Goal: Find contact information: Find contact information

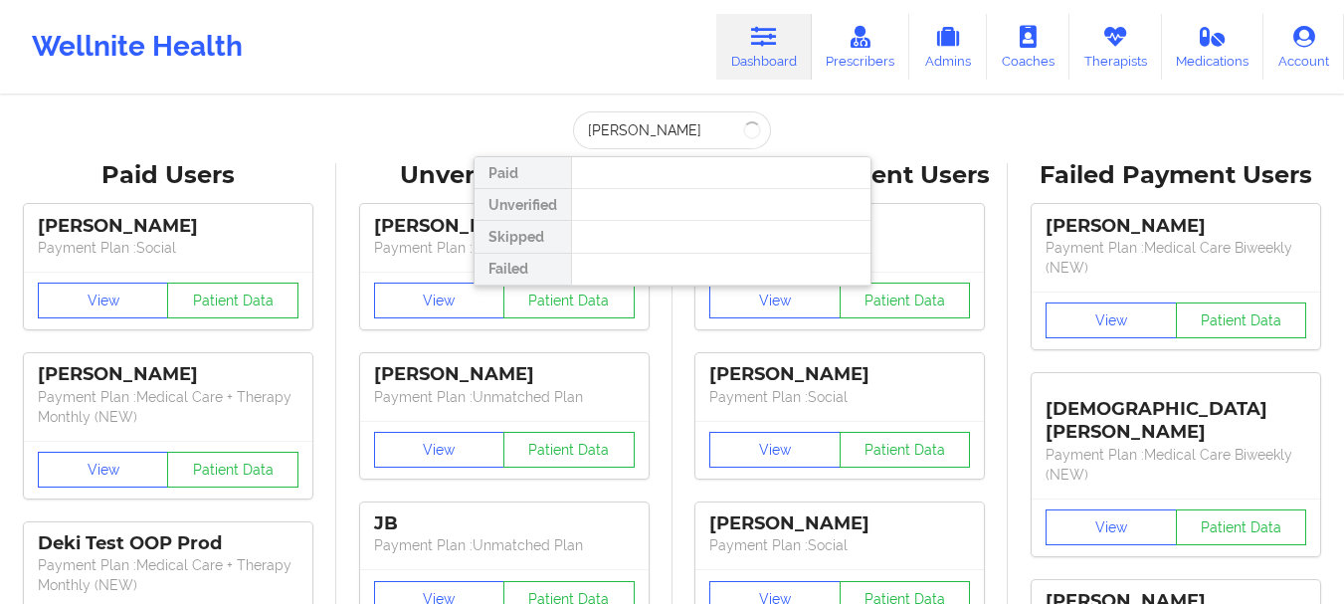
type input "[PERSON_NAME] lock"
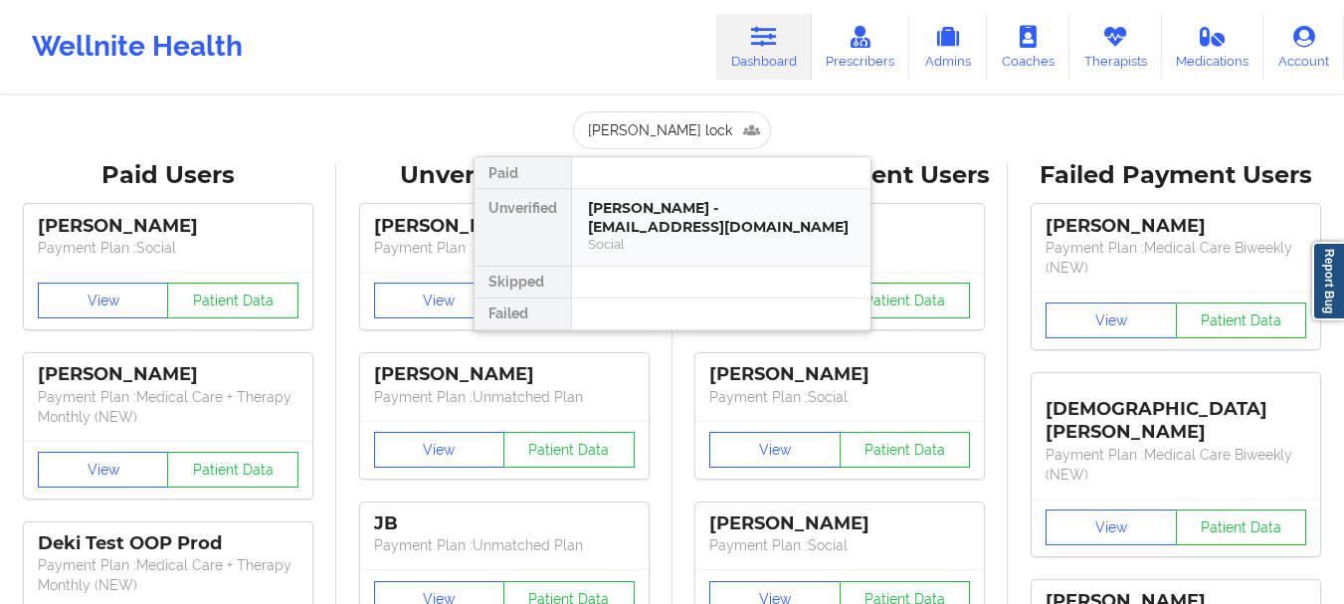
click at [679, 200] on div "[PERSON_NAME] - [EMAIL_ADDRESS][DOMAIN_NAME]" at bounding box center [721, 217] width 267 height 37
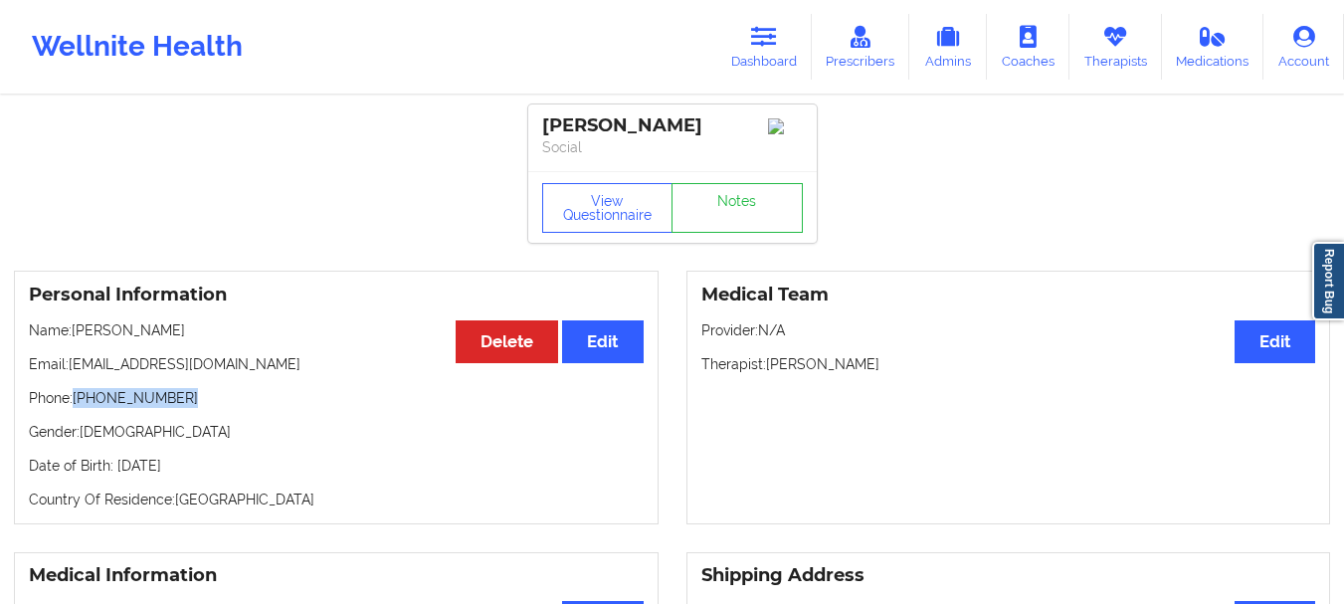
drag, startPoint x: 183, startPoint y: 406, endPoint x: 75, endPoint y: 407, distance: 108.4
click at [75, 407] on p "Phone: [PHONE_NUMBER]" at bounding box center [336, 398] width 615 height 20
copy p "[PHONE_NUMBER]"
click at [771, 50] on link "Dashboard" at bounding box center [763, 47] width 95 height 66
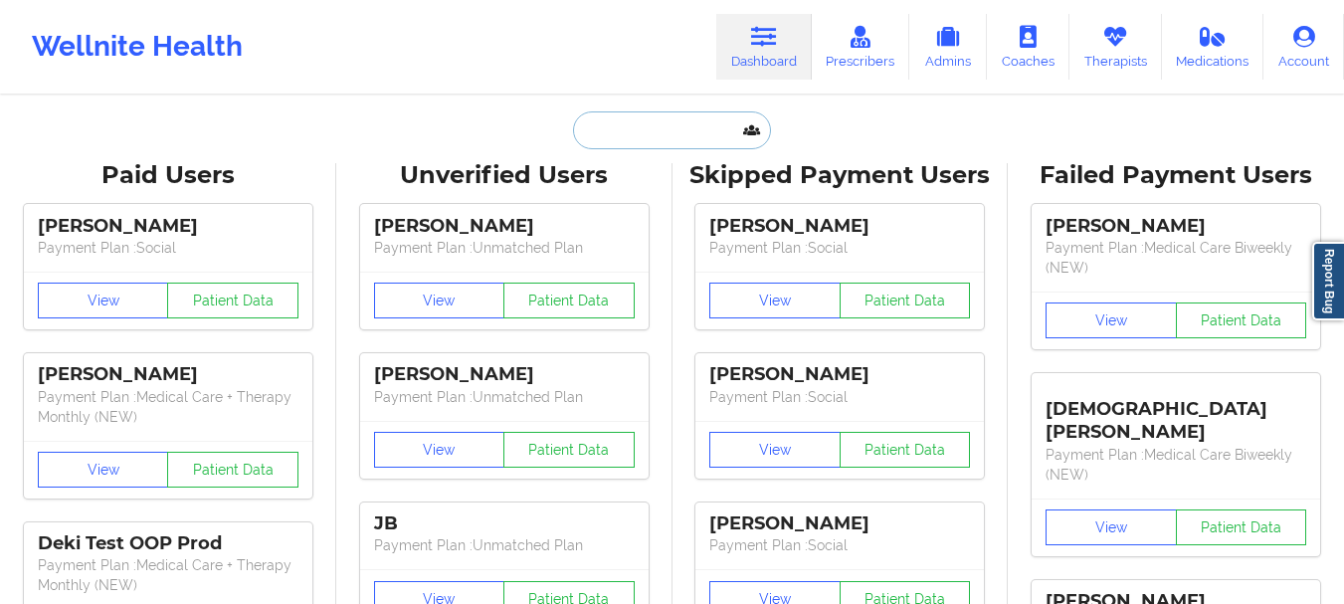
click at [637, 122] on input "text" at bounding box center [671, 130] width 197 height 38
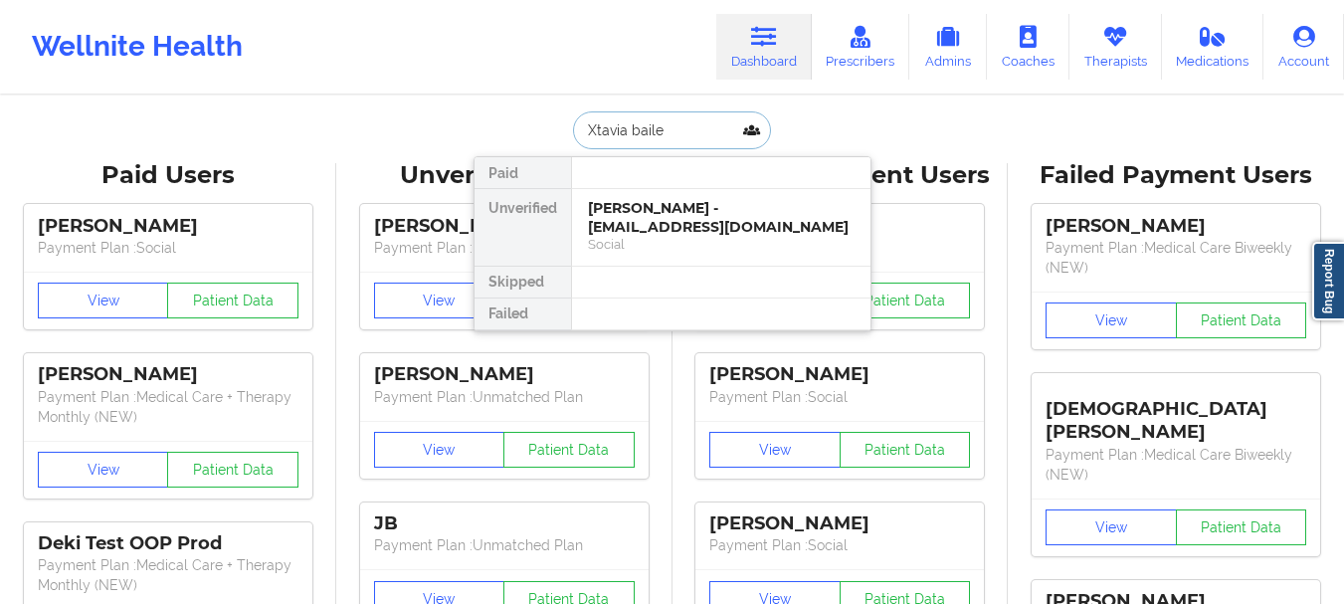
type input "Xtavia [PERSON_NAME]"
click at [628, 191] on div "Xtavia [PERSON_NAME] - [EMAIL_ADDRESS][DOMAIN_NAME] Medical Care Biweekly (NEW)" at bounding box center [721, 227] width 298 height 77
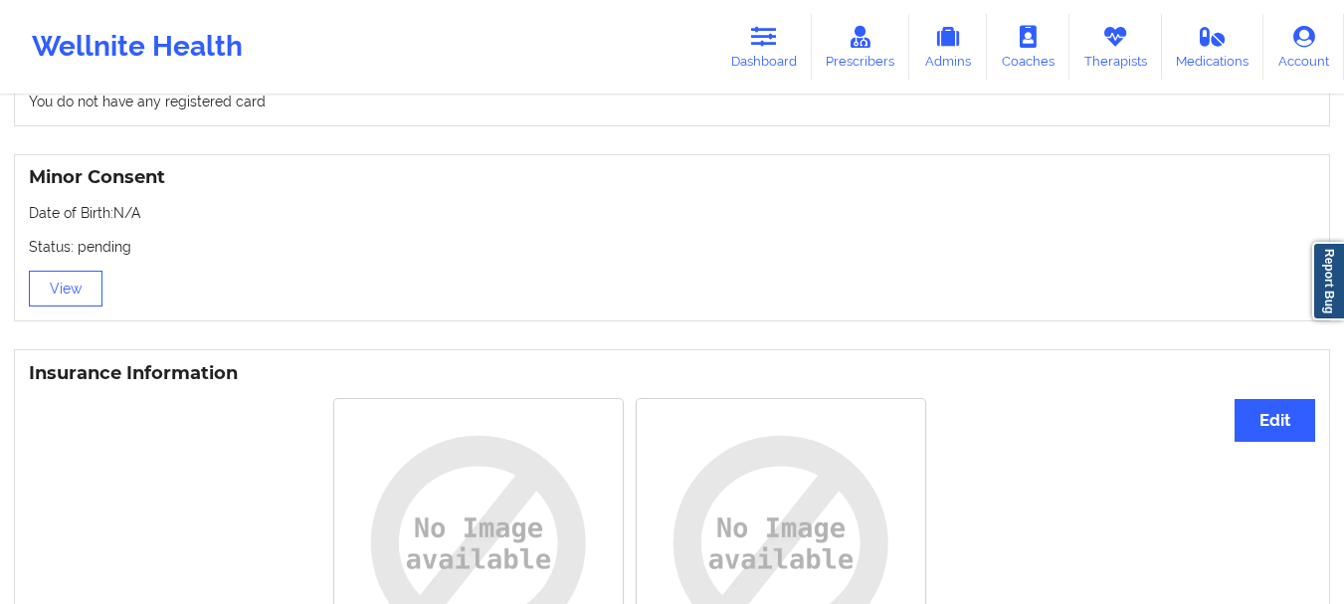
scroll to position [998, 0]
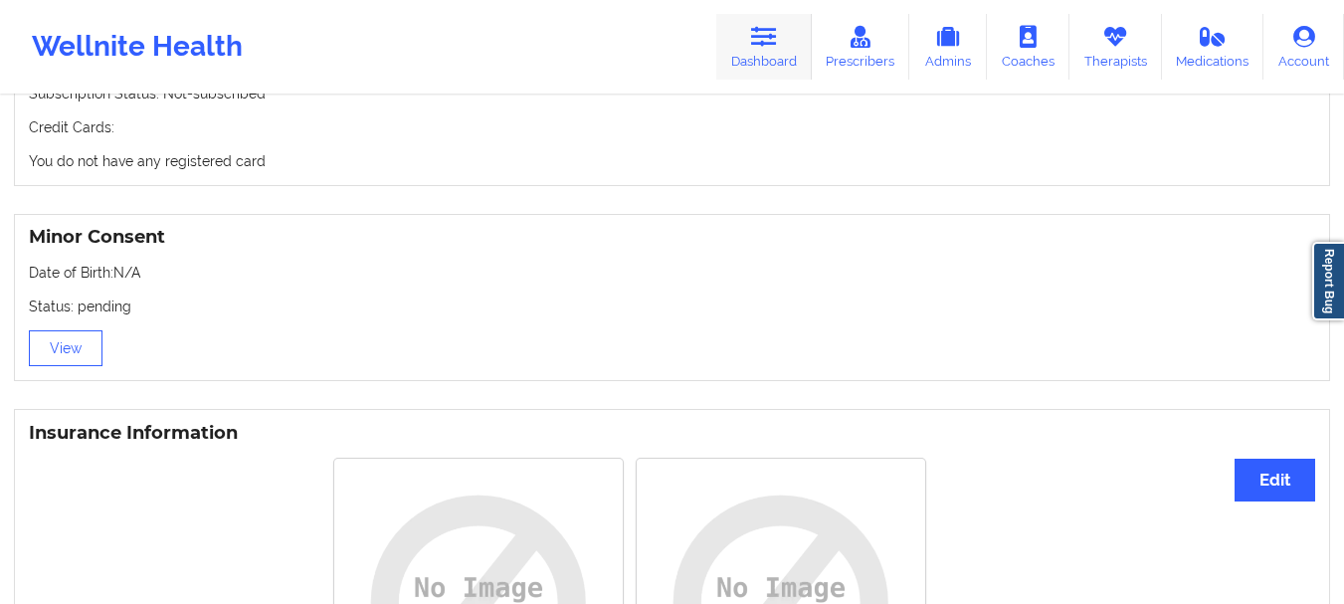
click at [776, 67] on link "Dashboard" at bounding box center [763, 47] width 95 height 66
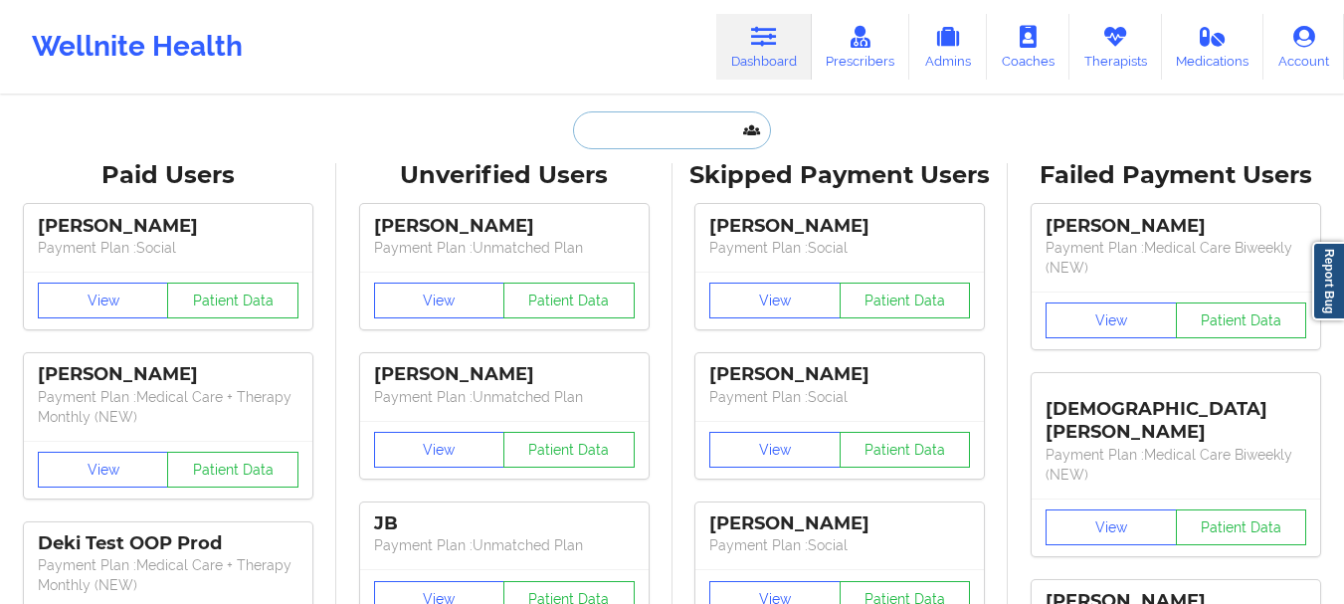
click at [639, 136] on input "text" at bounding box center [671, 130] width 197 height 38
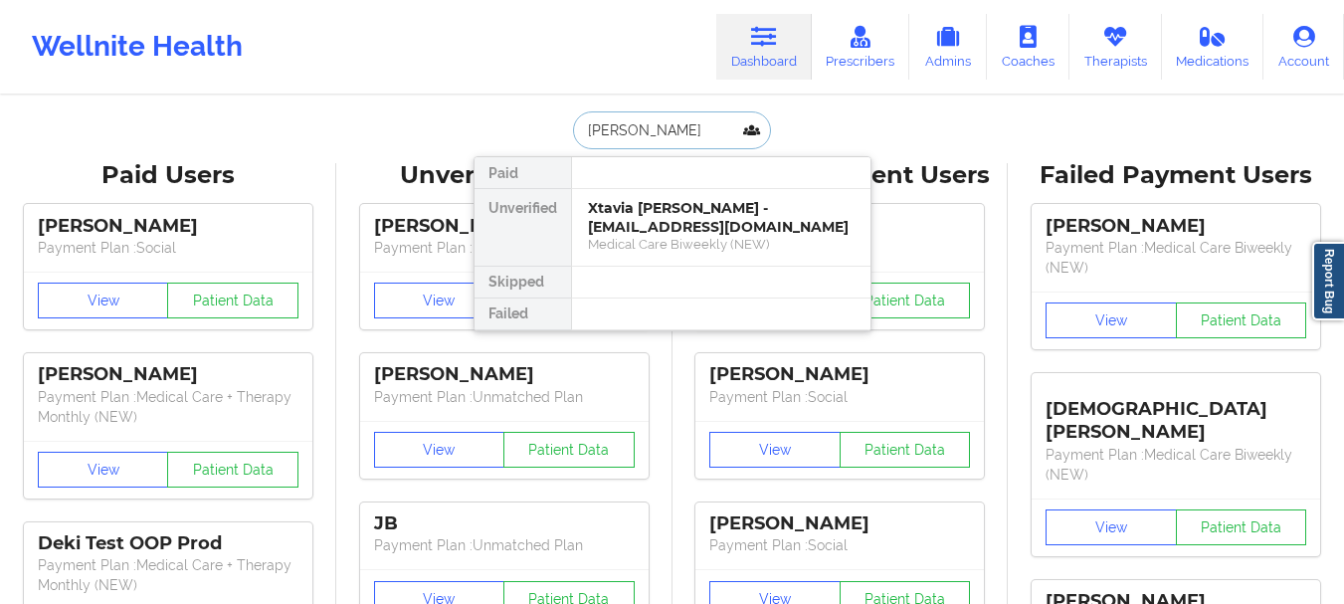
type input "[PERSON_NAME]"
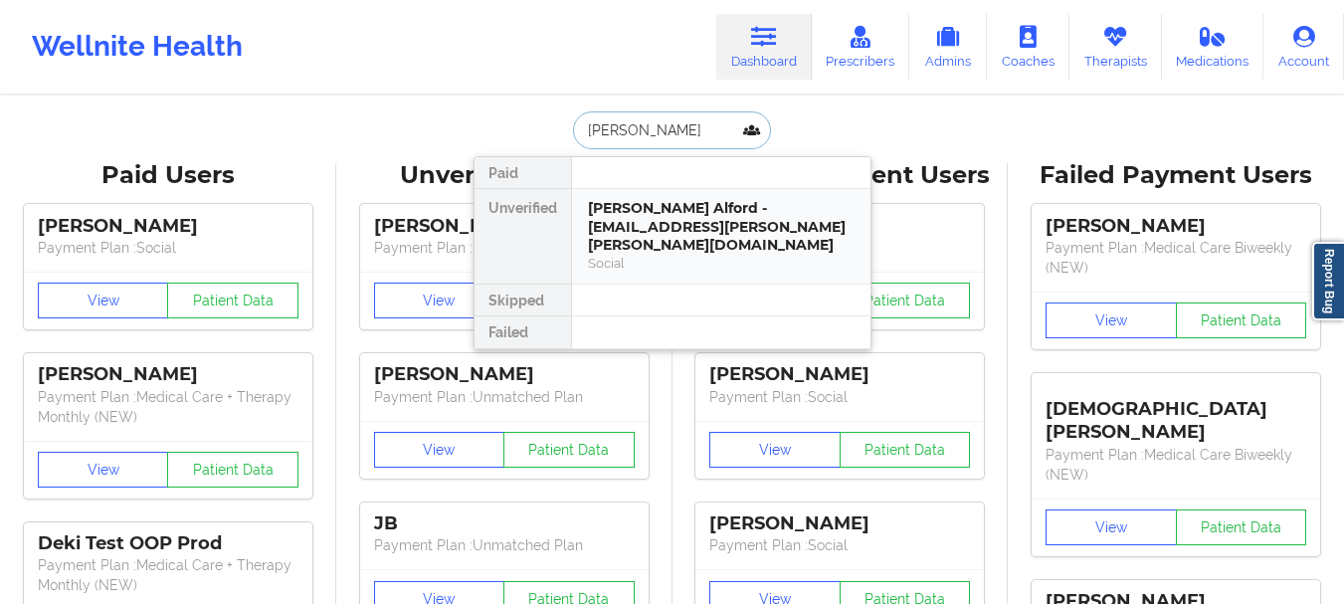
click at [645, 203] on div "[PERSON_NAME] Alford - [EMAIL_ADDRESS][PERSON_NAME][PERSON_NAME][DOMAIN_NAME]" at bounding box center [721, 227] width 267 height 56
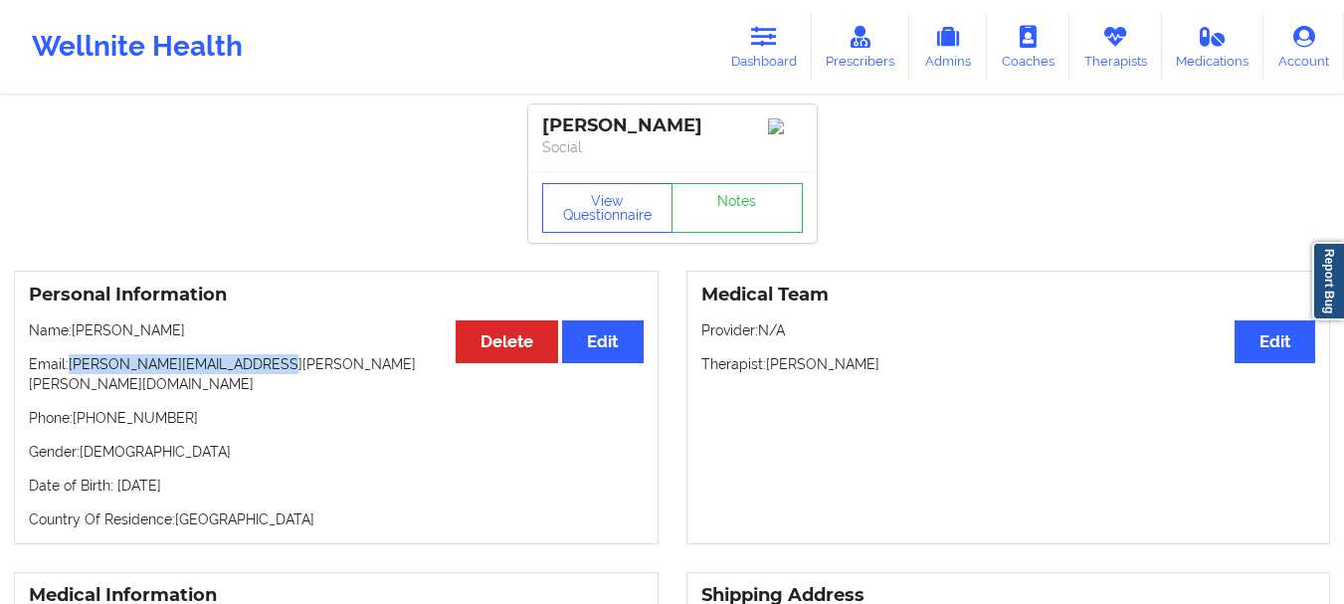
drag, startPoint x: 270, startPoint y: 371, endPoint x: 70, endPoint y: 377, distance: 201.0
click at [70, 377] on p "Email: [PERSON_NAME][EMAIL_ADDRESS][PERSON_NAME][PERSON_NAME][DOMAIN_NAME]" at bounding box center [336, 374] width 615 height 40
copy p "[PERSON_NAME][EMAIL_ADDRESS][PERSON_NAME][PERSON_NAME][DOMAIN_NAME]"
click at [748, 60] on link "Dashboard" at bounding box center [763, 47] width 95 height 66
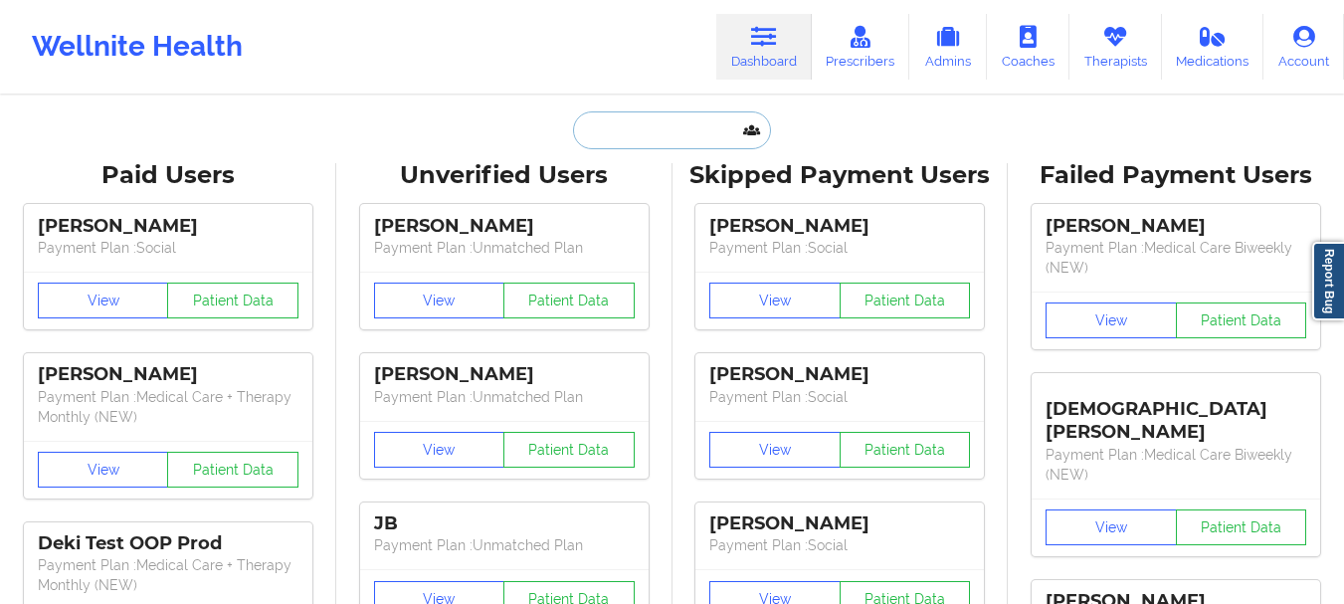
click at [666, 136] on input "text" at bounding box center [671, 130] width 197 height 38
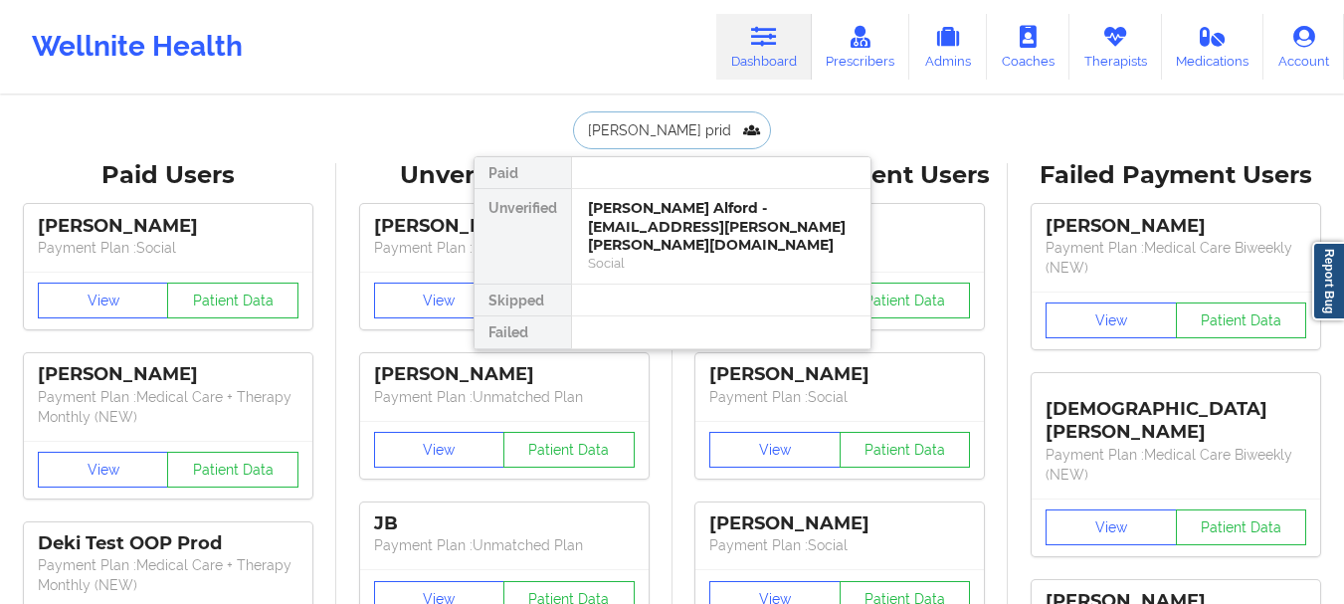
type input "[PERSON_NAME]"
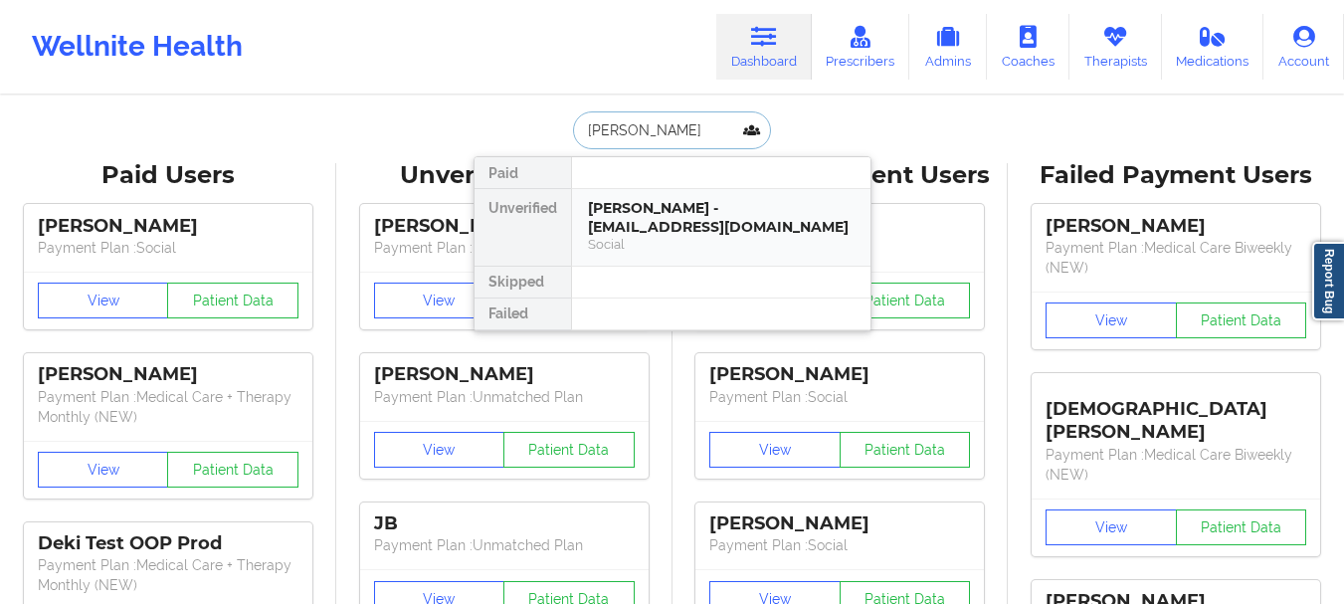
click at [654, 220] on div "[PERSON_NAME] - [EMAIL_ADDRESS][DOMAIN_NAME]" at bounding box center [721, 217] width 267 height 37
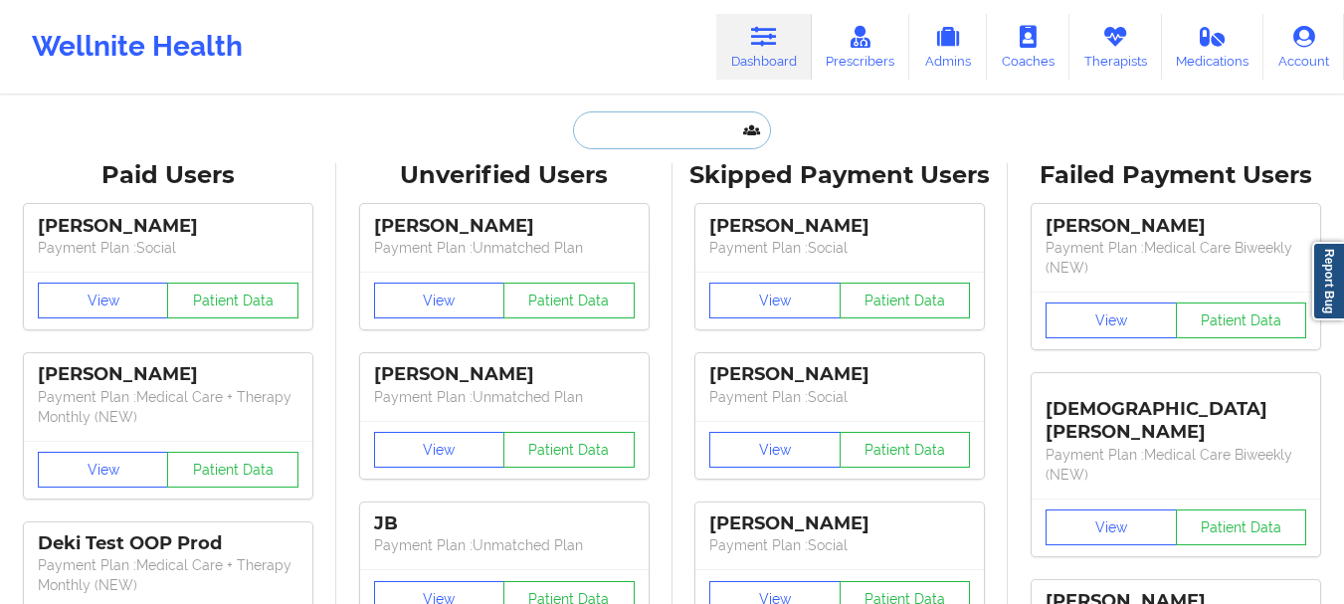
click at [631, 136] on input "text" at bounding box center [671, 130] width 197 height 38
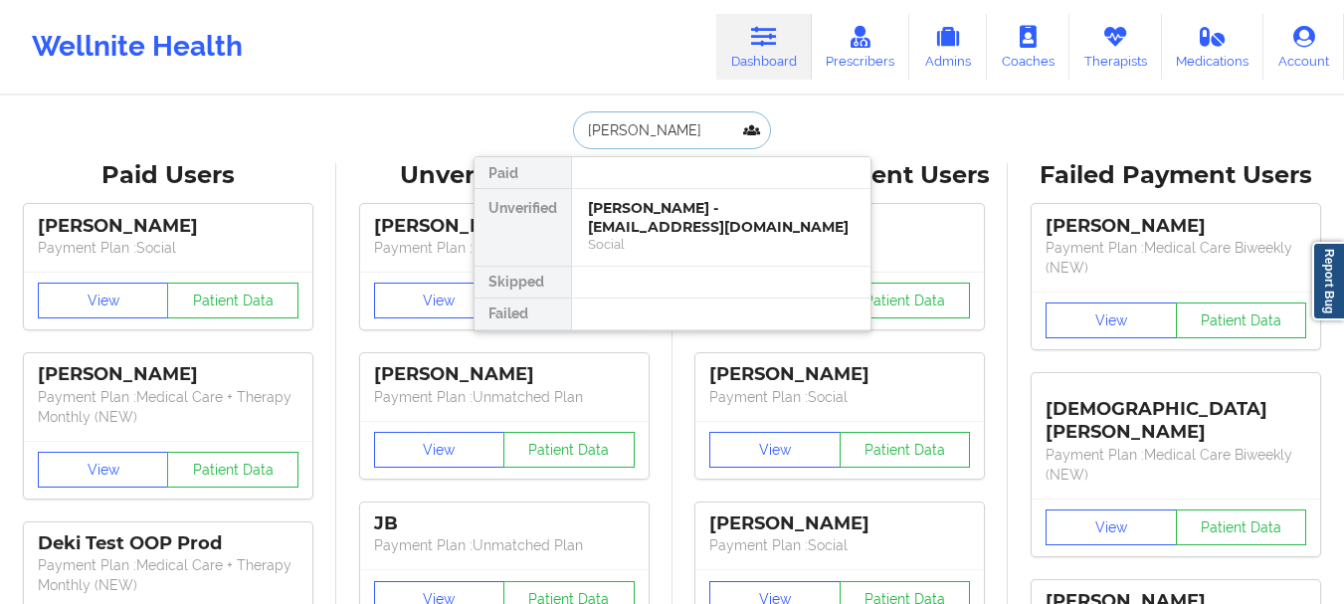
type input "[PERSON_NAME]"
click at [632, 136] on input "[PERSON_NAME]" at bounding box center [671, 130] width 197 height 38
click at [673, 208] on div "[PERSON_NAME] - [EMAIL_ADDRESS][DOMAIN_NAME]" at bounding box center [721, 217] width 267 height 37
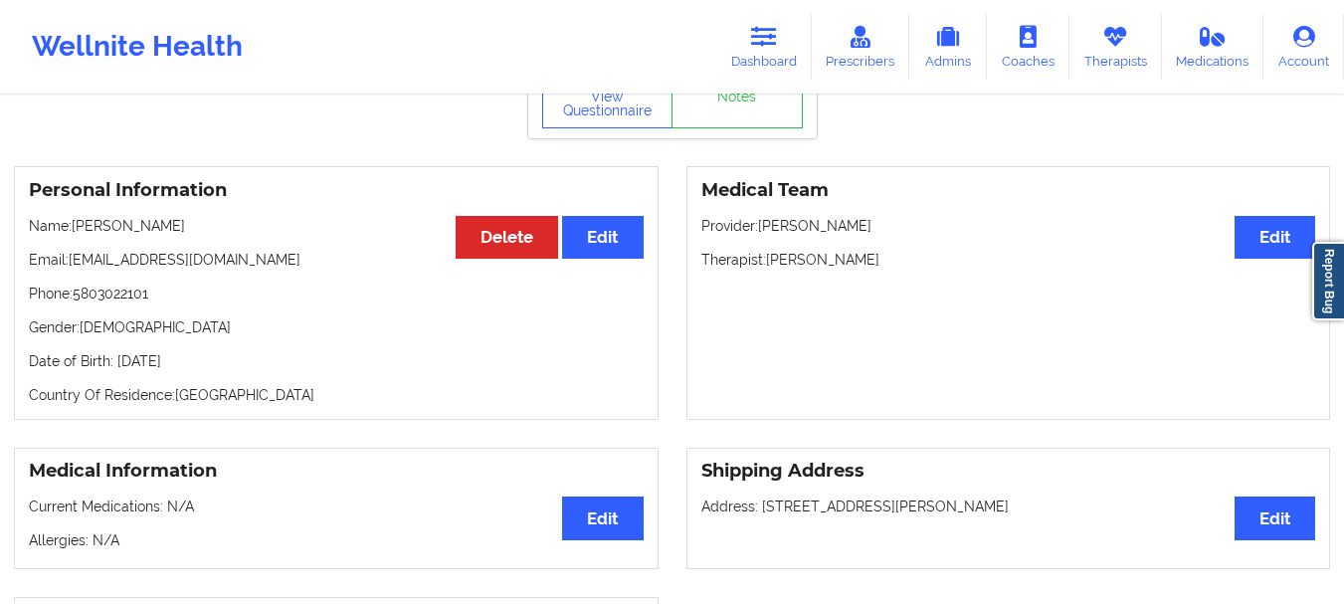
scroll to position [103, 0]
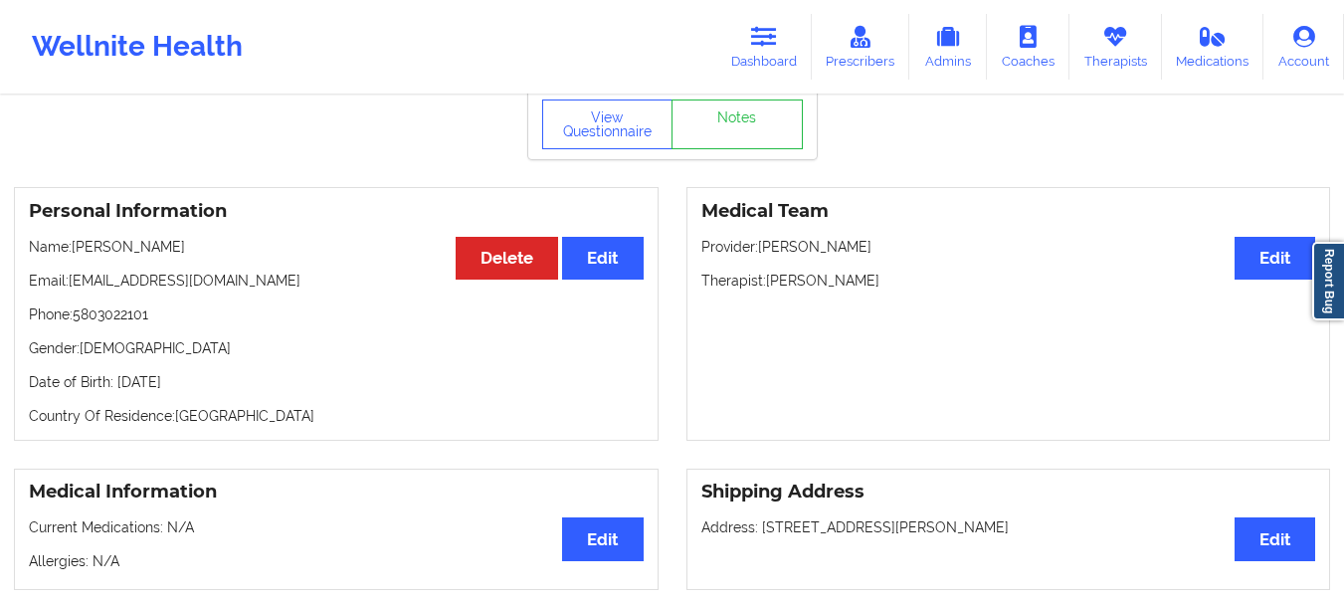
click at [771, 92] on div "Wellnite Health Dashboard Prescribers Admins Coaches Therapists Medications Acc…" at bounding box center [672, 46] width 1344 height 93
click at [776, 76] on link "Dashboard" at bounding box center [763, 47] width 95 height 66
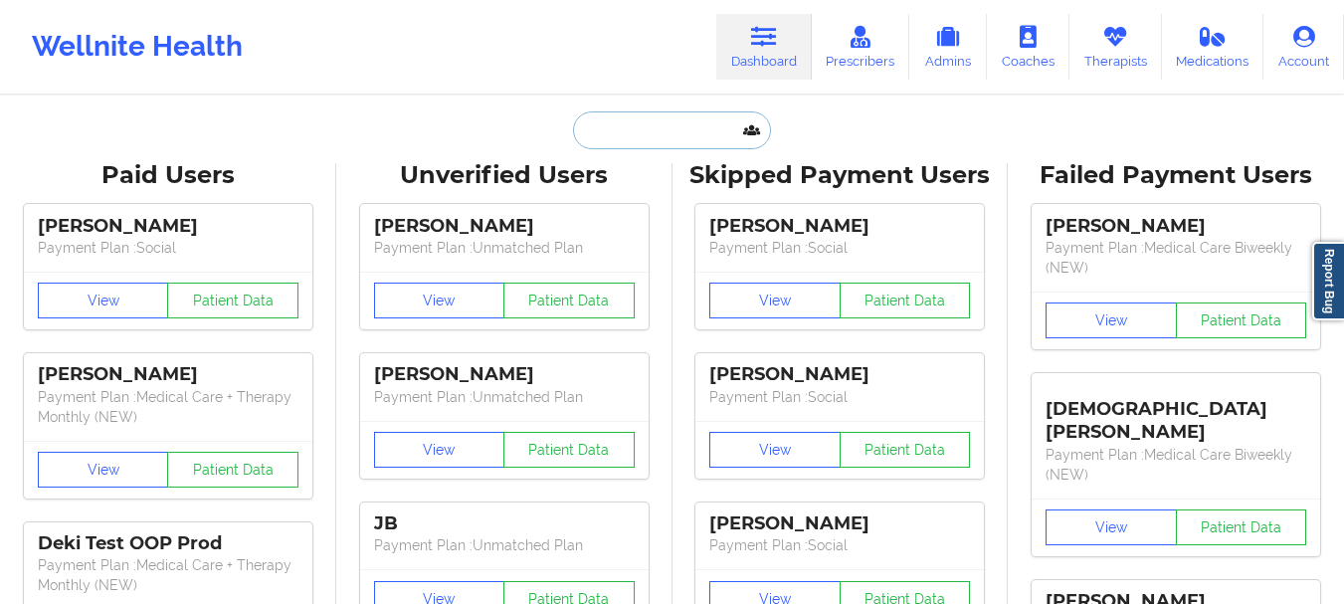
click at [633, 131] on input "text" at bounding box center [671, 130] width 197 height 38
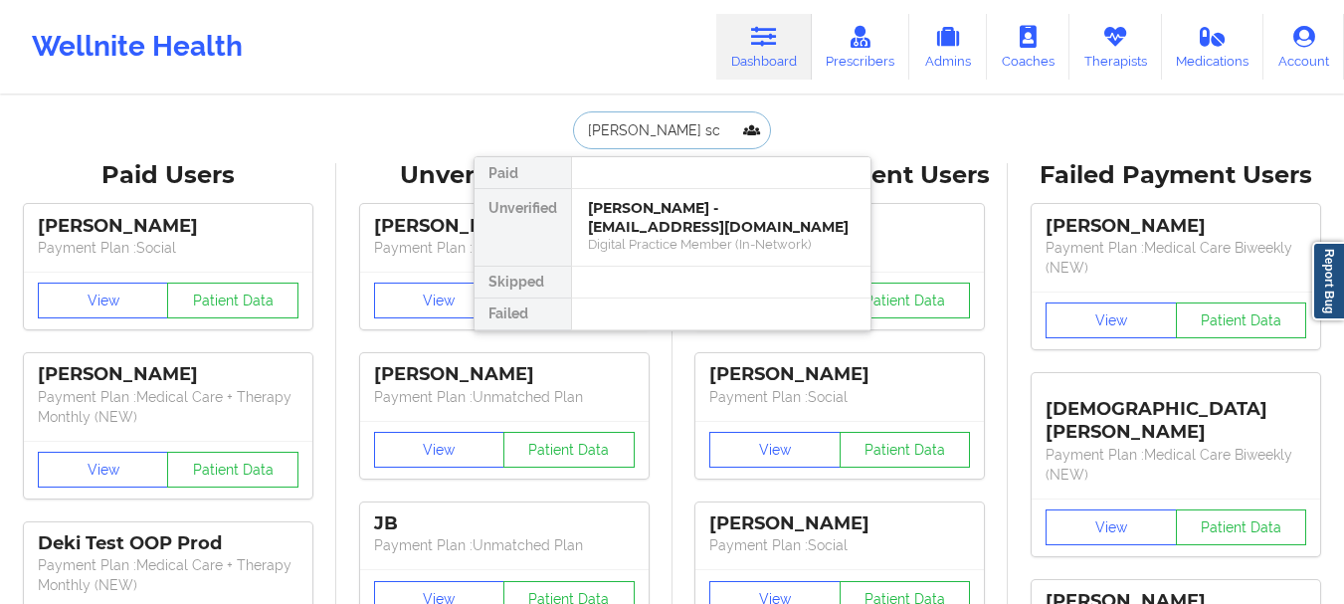
type input "Christine sch"
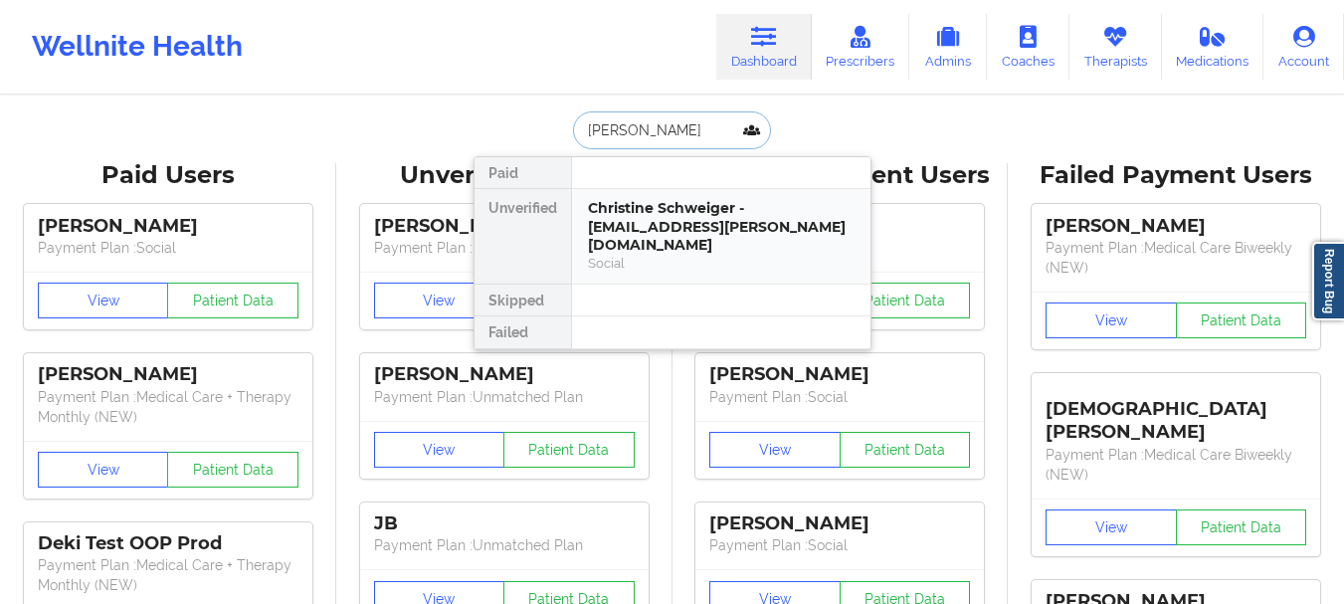
click at [653, 192] on div "Christine Schweiger - christy.schweiger@gmail.com Social" at bounding box center [721, 236] width 298 height 94
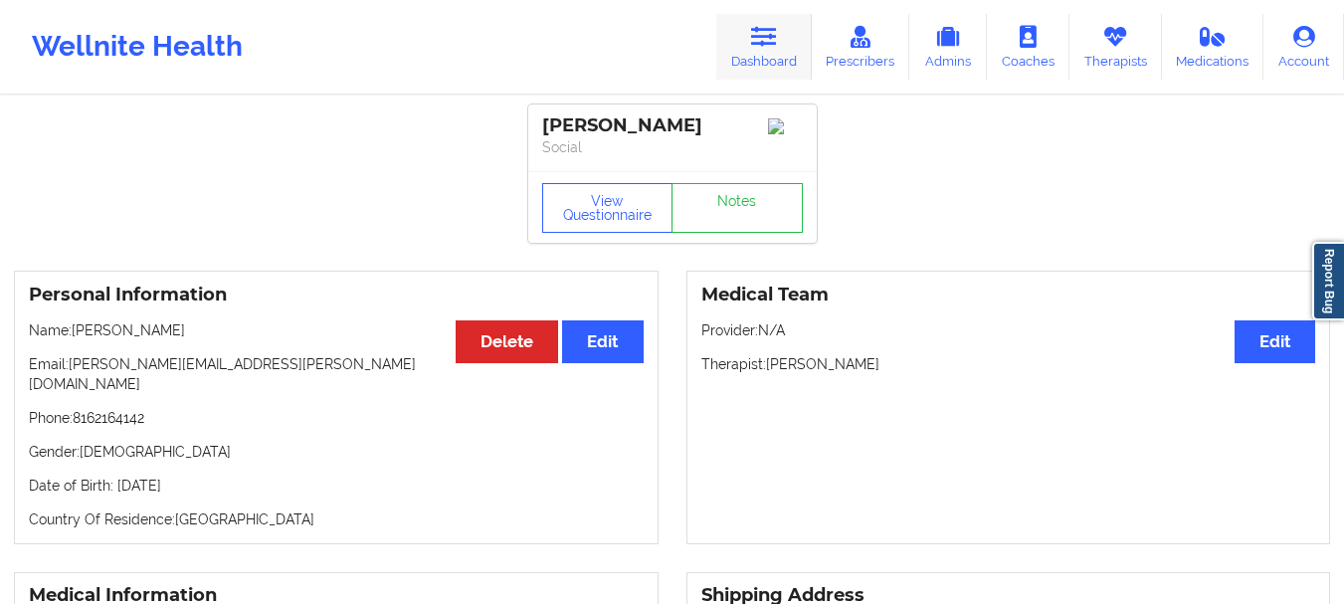
click at [758, 46] on icon at bounding box center [764, 37] width 26 height 22
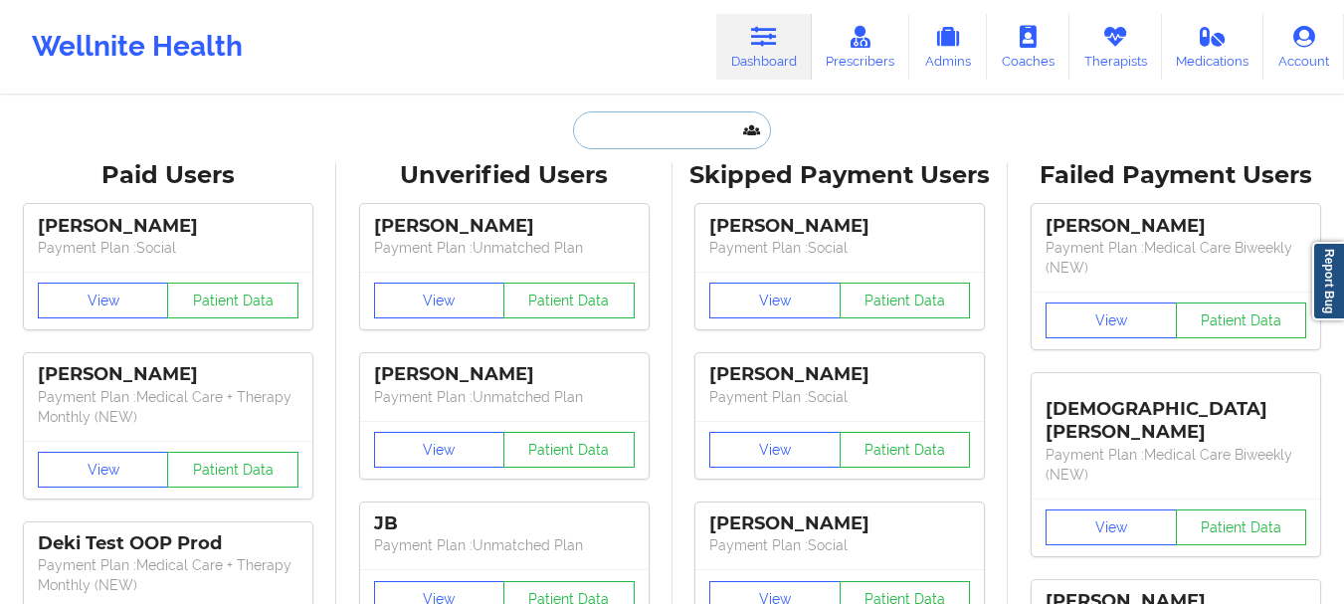
click at [607, 131] on input "text" at bounding box center [671, 130] width 197 height 38
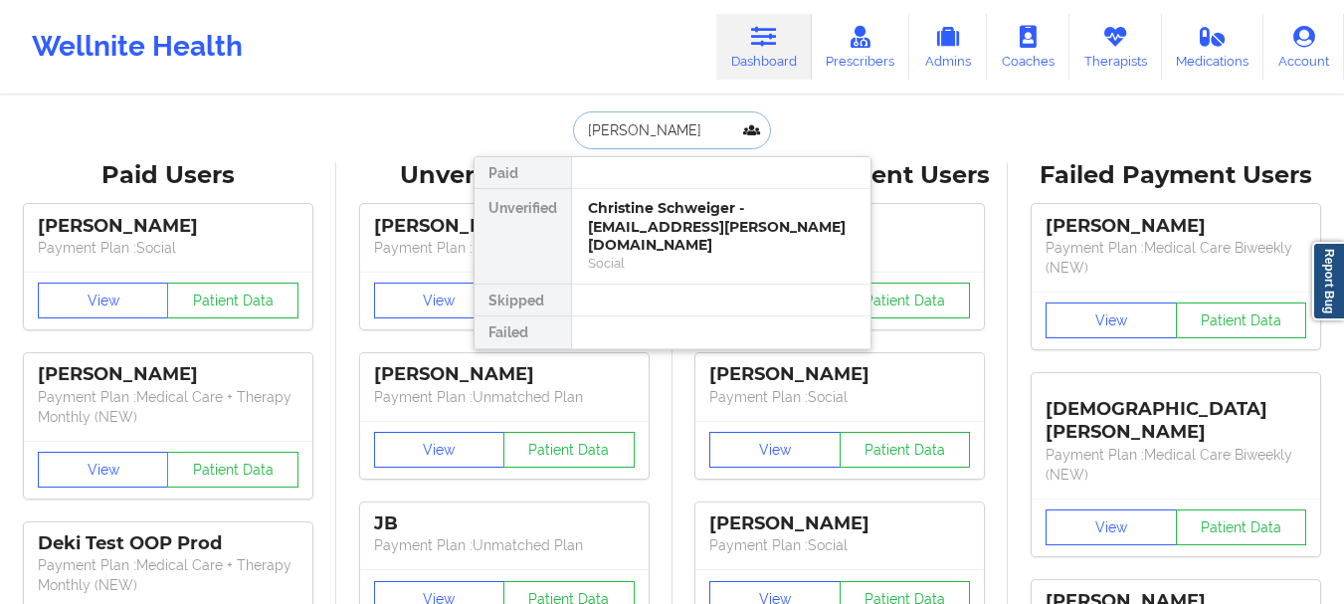
type input "Viviana c"
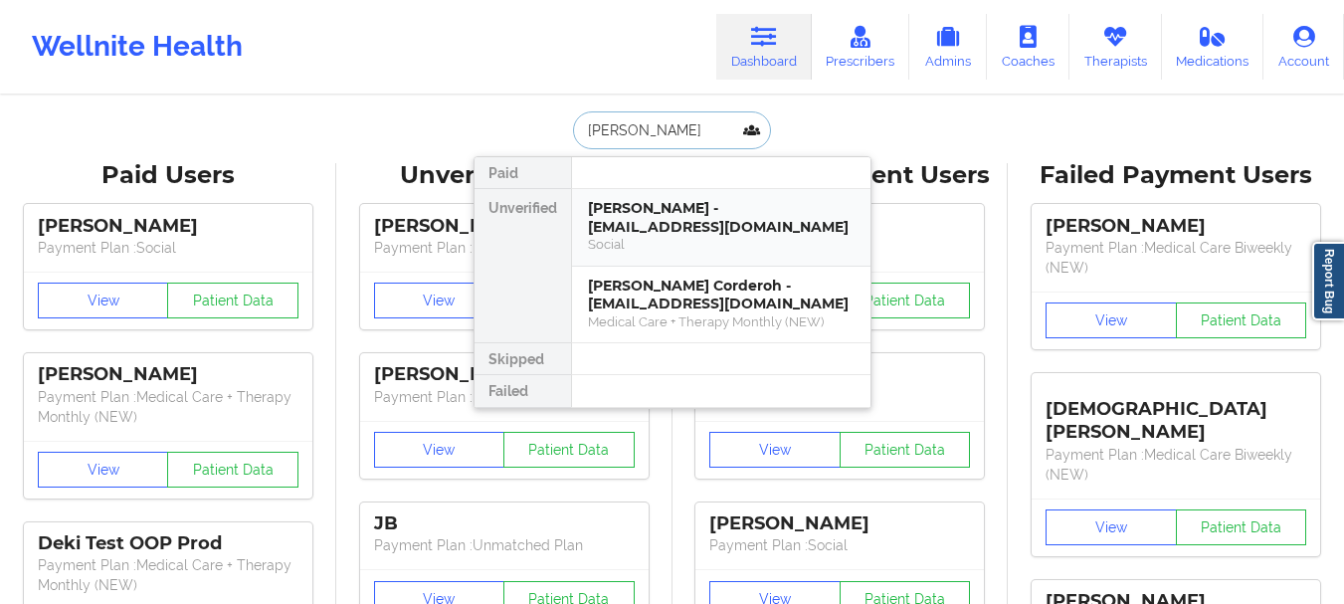
click at [635, 218] on div "Viviana Cevallos - vivianac99@icloud.com" at bounding box center [721, 217] width 267 height 37
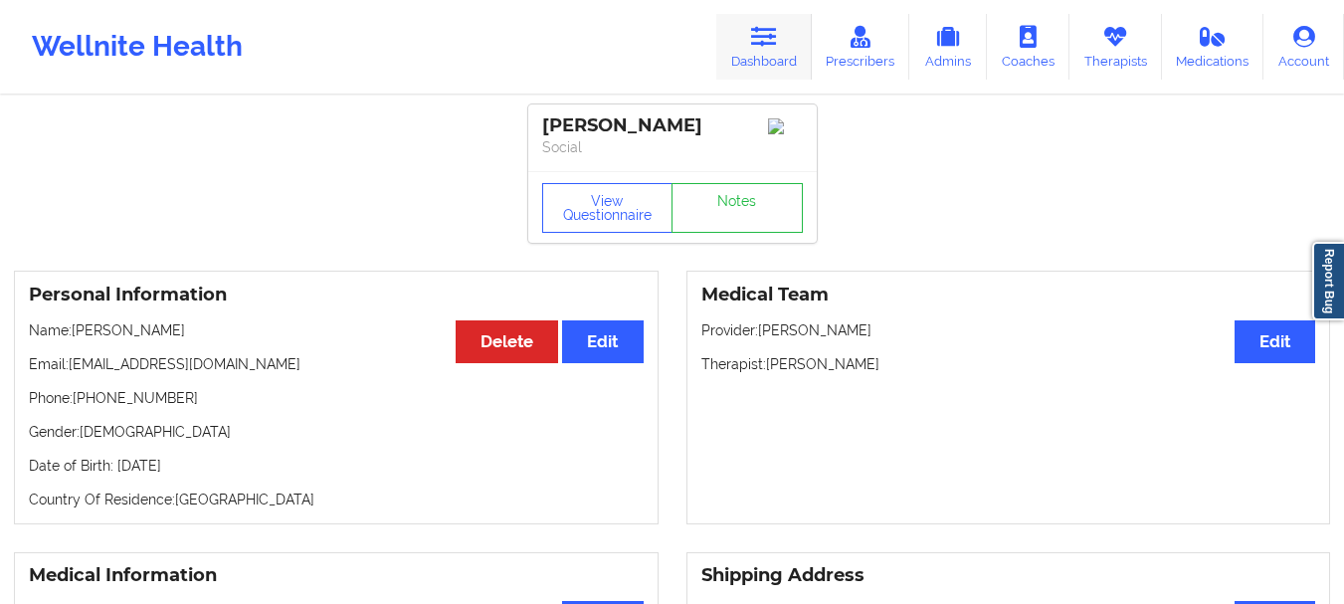
click at [763, 67] on link "Dashboard" at bounding box center [763, 47] width 95 height 66
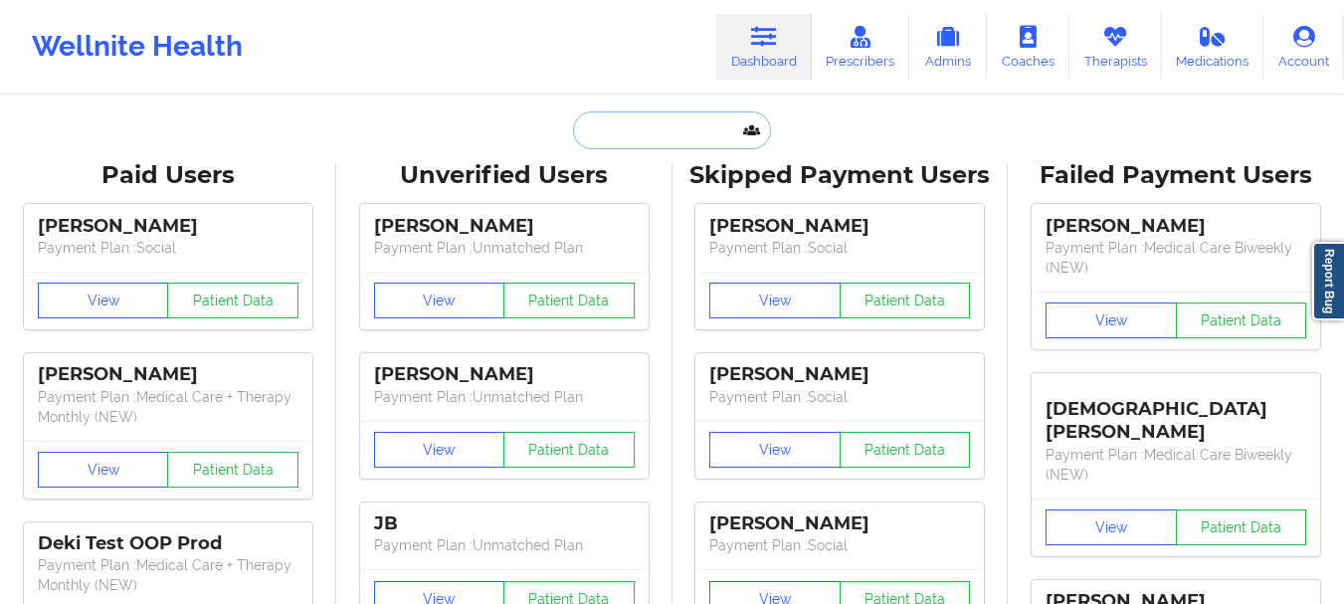
click at [682, 117] on input "text" at bounding box center [671, 130] width 197 height 38
paste input "paulinadiaz111@gmail.com"
type input "paulinadiaz111@gmail.com"
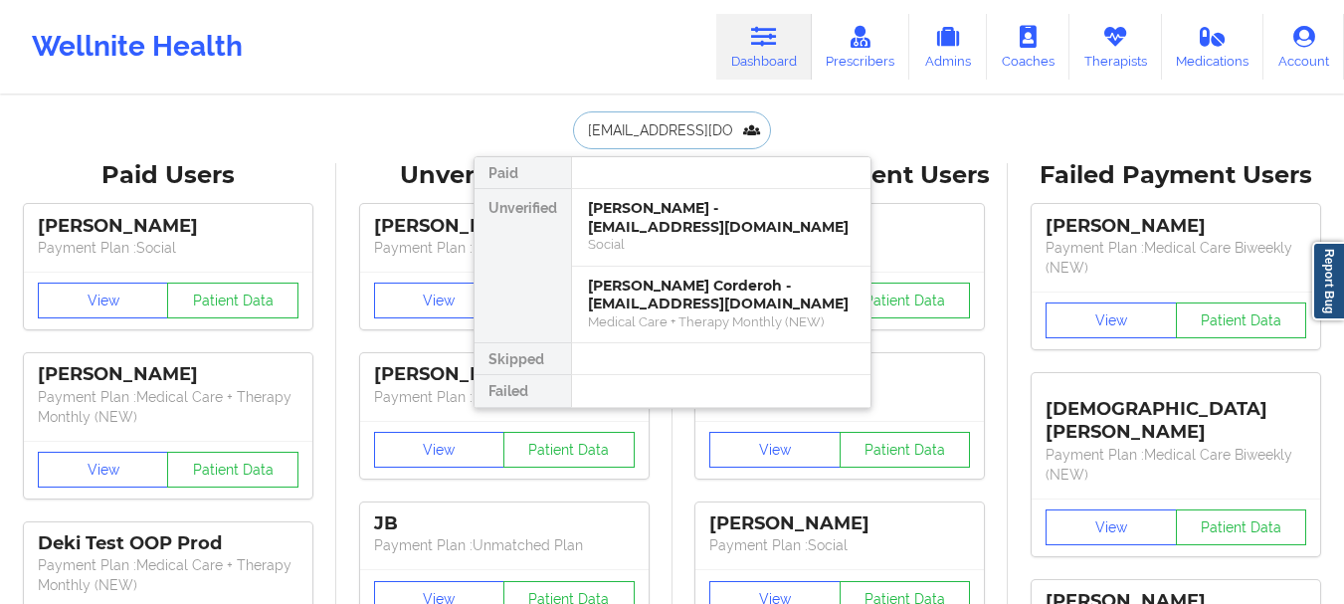
scroll to position [0, 14]
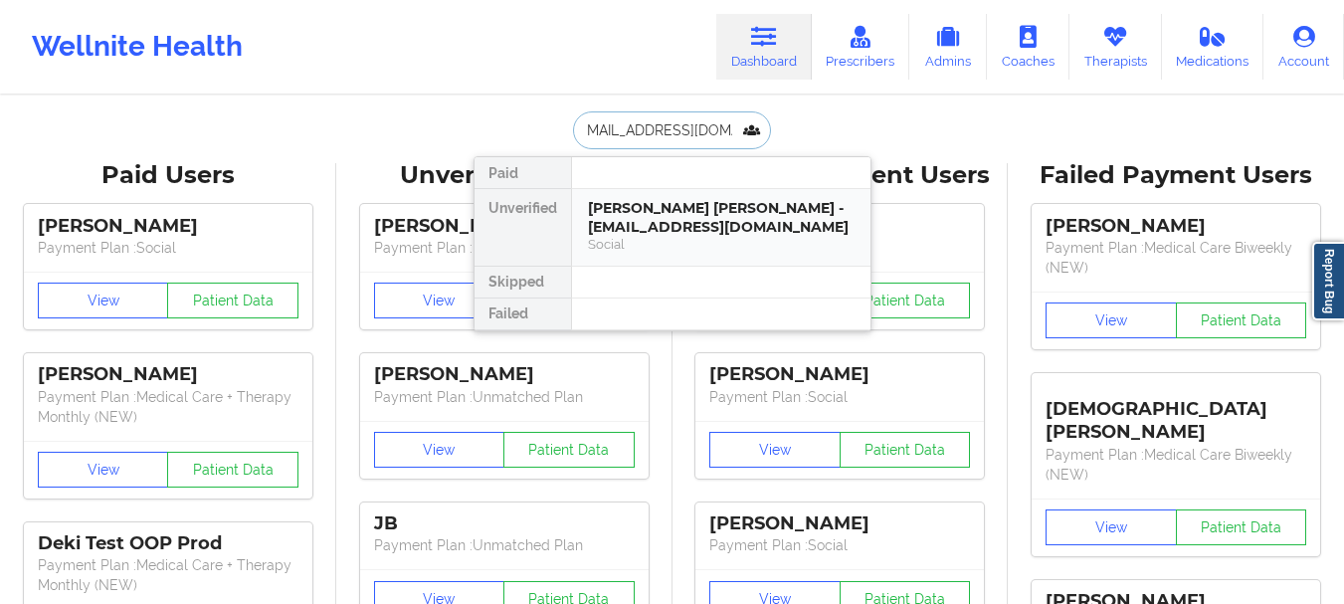
click at [639, 246] on div "Social" at bounding box center [721, 244] width 267 height 17
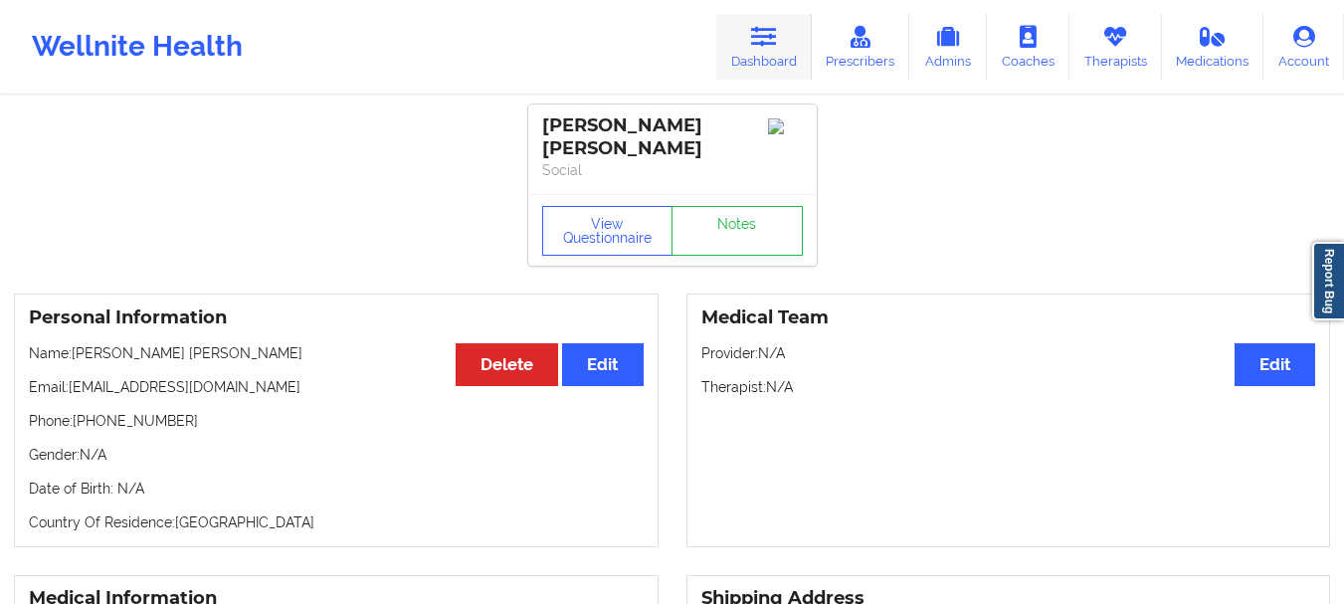
click at [769, 62] on link "Dashboard" at bounding box center [763, 47] width 95 height 66
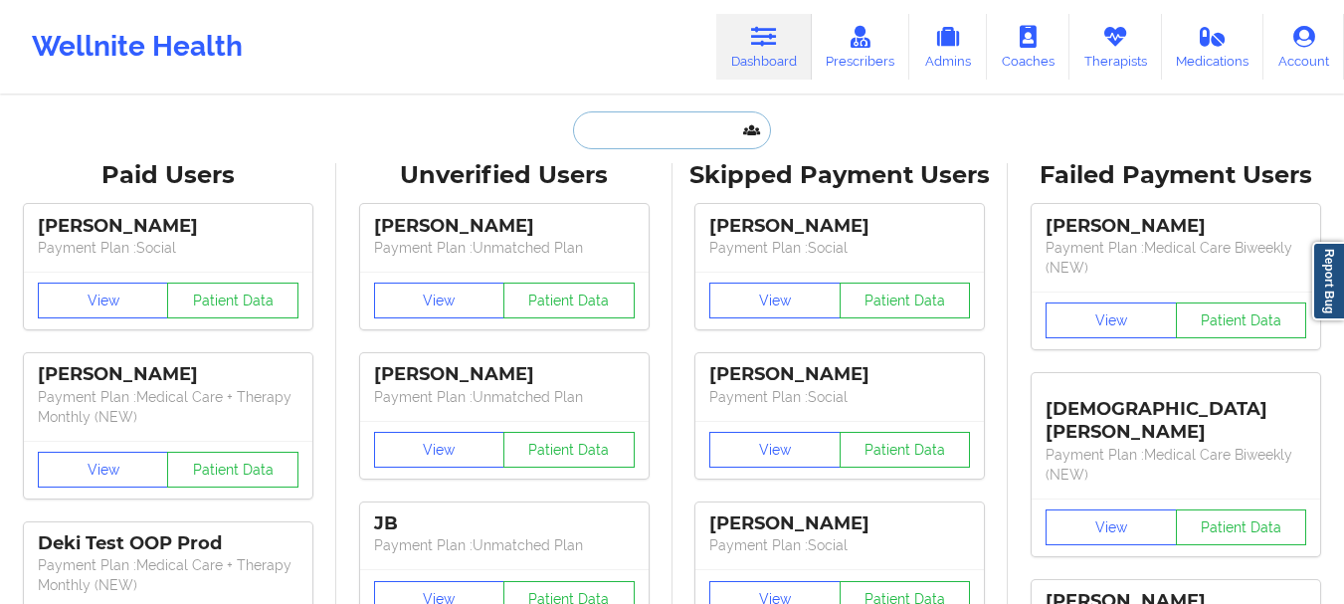
click at [693, 146] on input "text" at bounding box center [671, 130] width 197 height 38
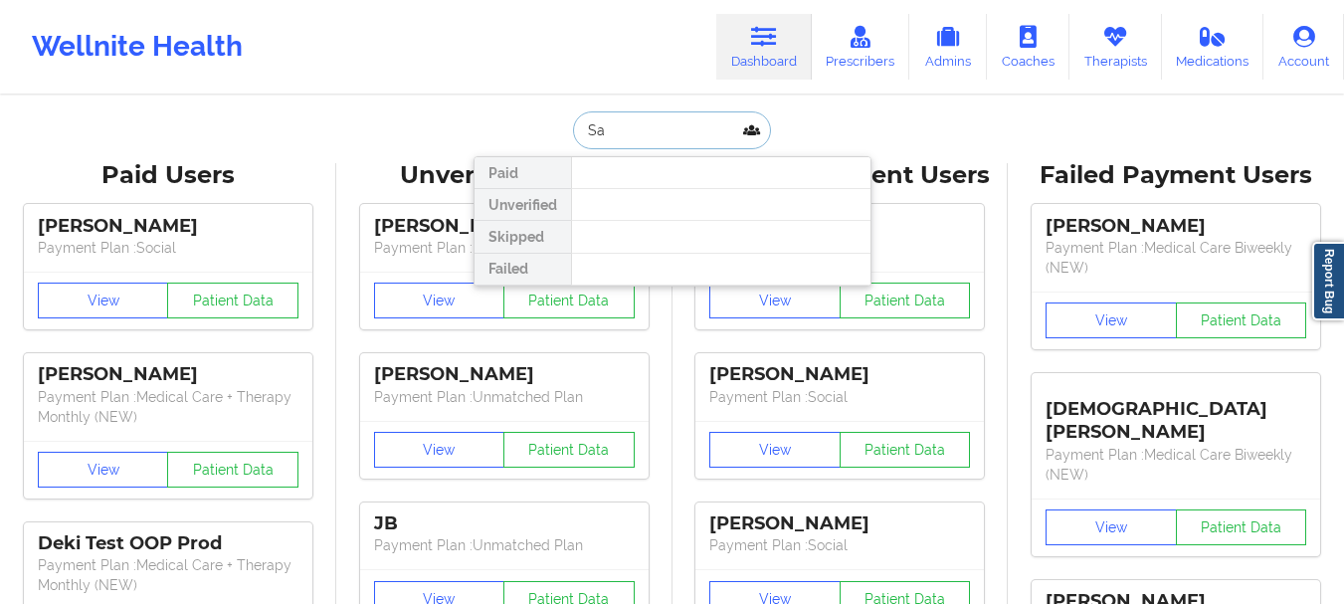
type input "S"
type input "Cartwright"
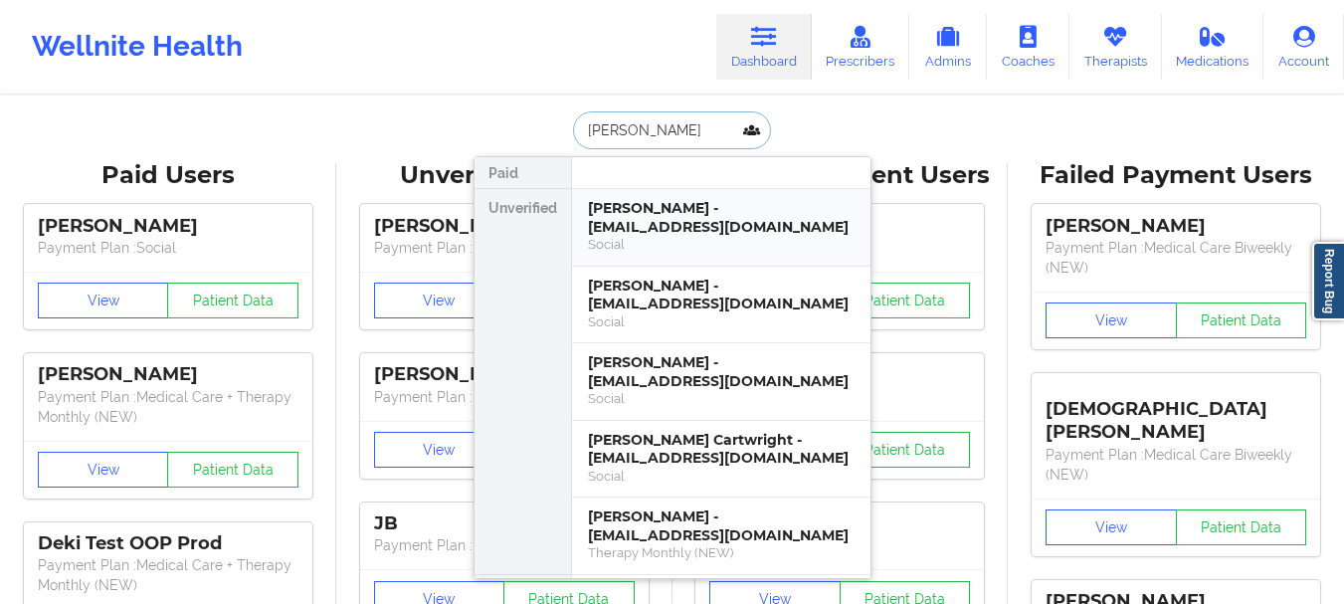
click at [706, 224] on div "Samantha Cartwright - cartwrightsa711@gmail.com" at bounding box center [721, 217] width 267 height 37
